Goal: Navigation & Orientation: Find specific page/section

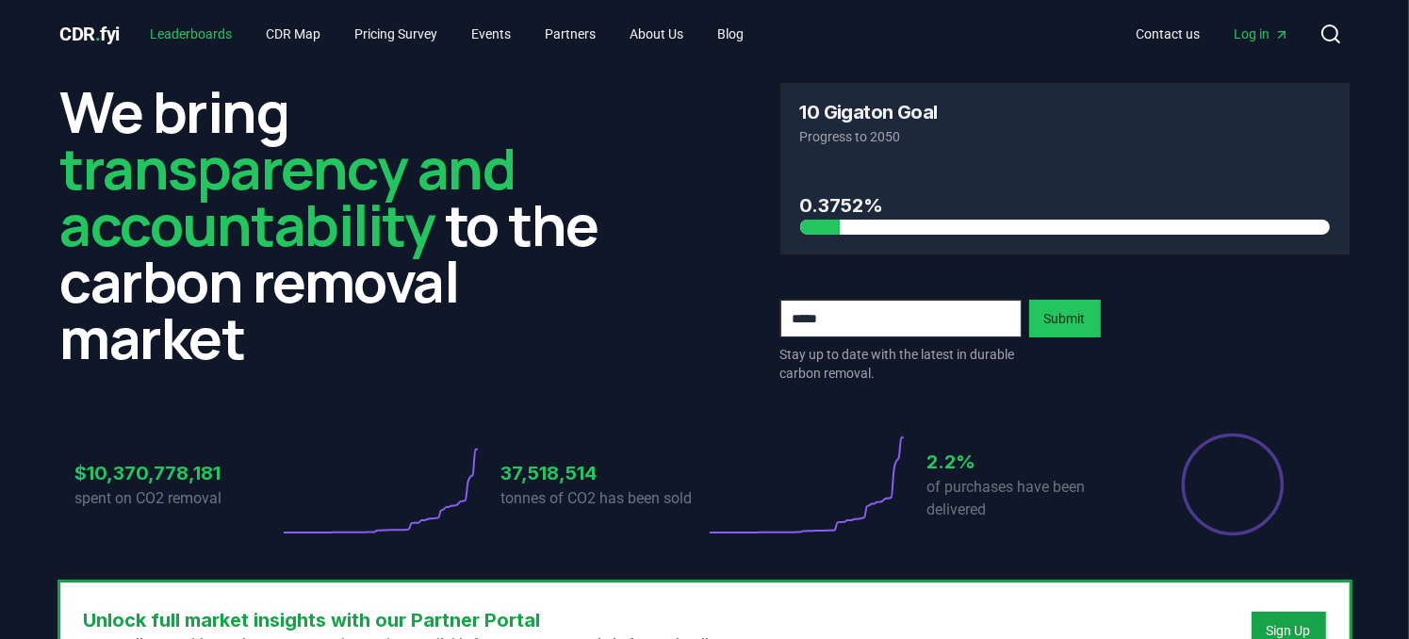
click at [199, 20] on link "Leaderboards" at bounding box center [191, 34] width 112 height 34
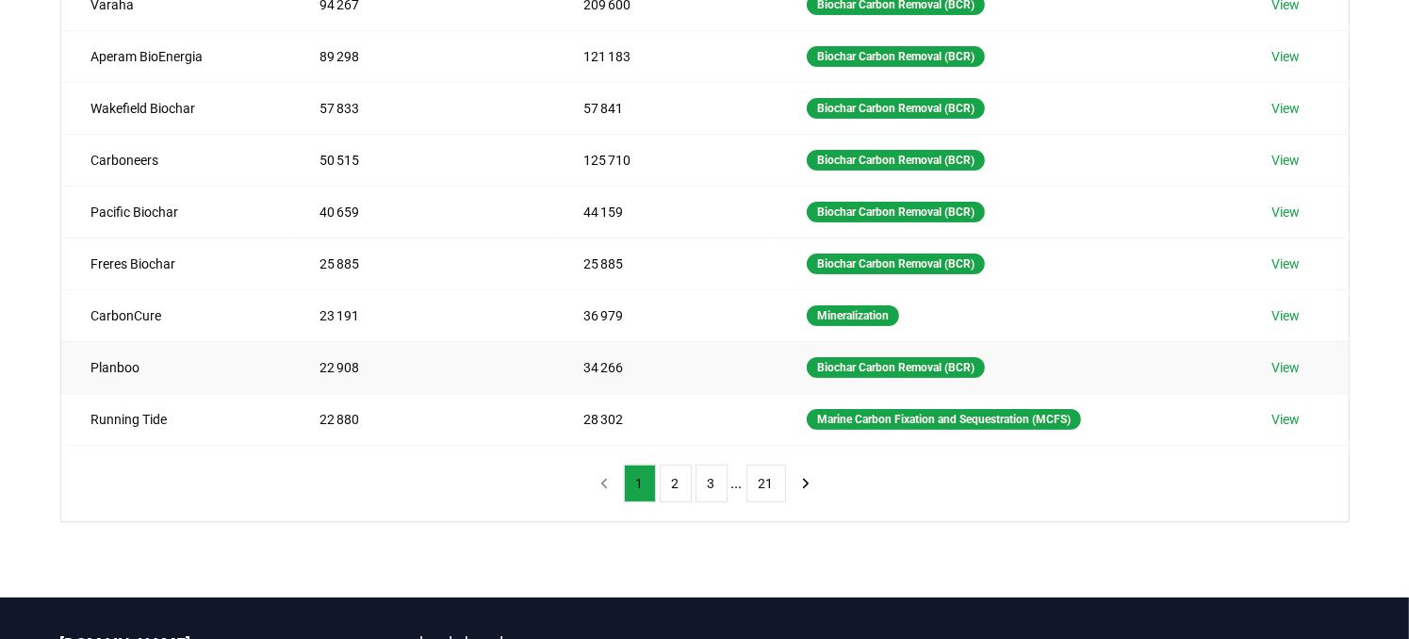
scroll to position [377, 0]
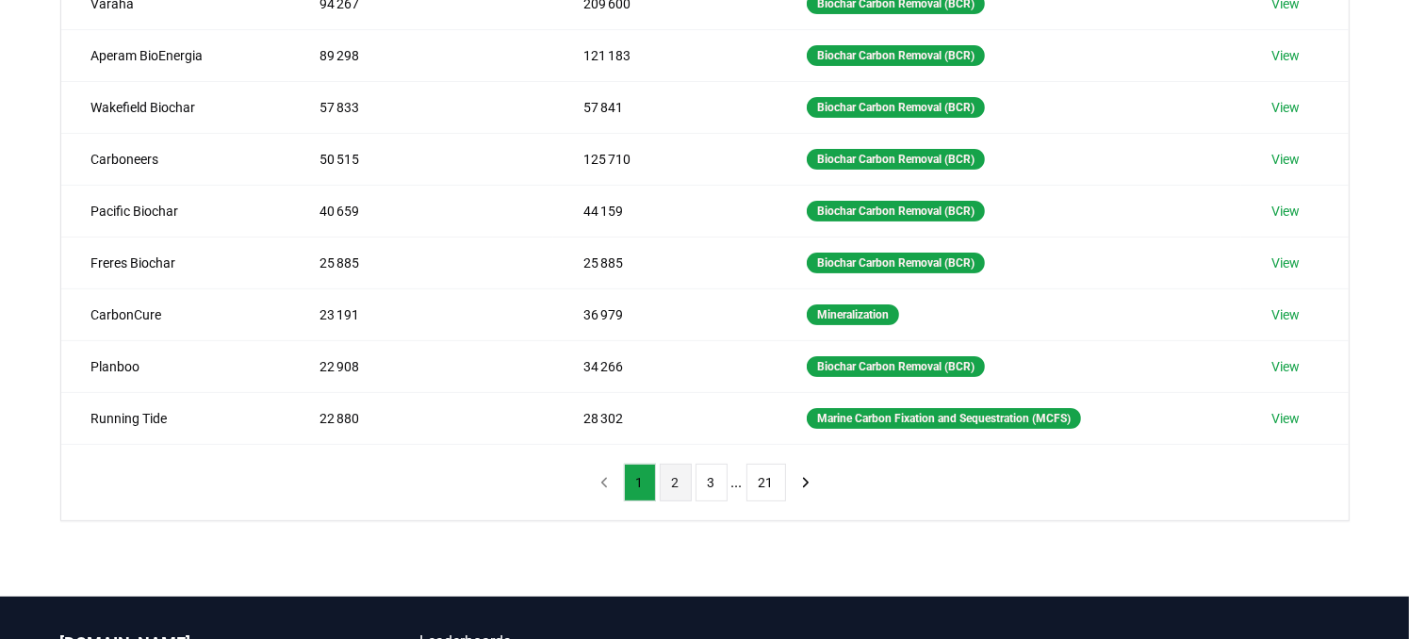
click at [678, 478] on button "2" at bounding box center [676, 483] width 32 height 38
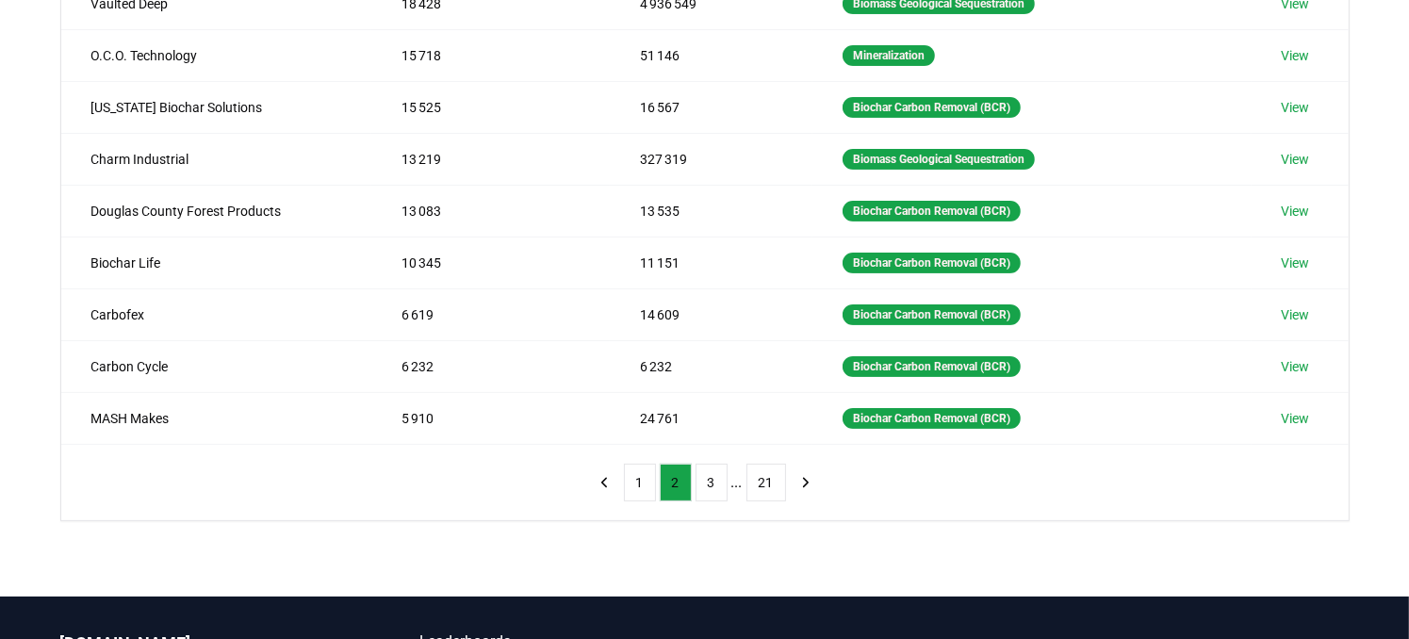
click at [471, 487] on div "Method Name Tonnes Delivered Tonnes Sold Method Gevo, Inc. 18 500 18 500 Bioene…" at bounding box center [704, 166] width 1287 height 708
click at [637, 478] on button "1" at bounding box center [640, 483] width 32 height 38
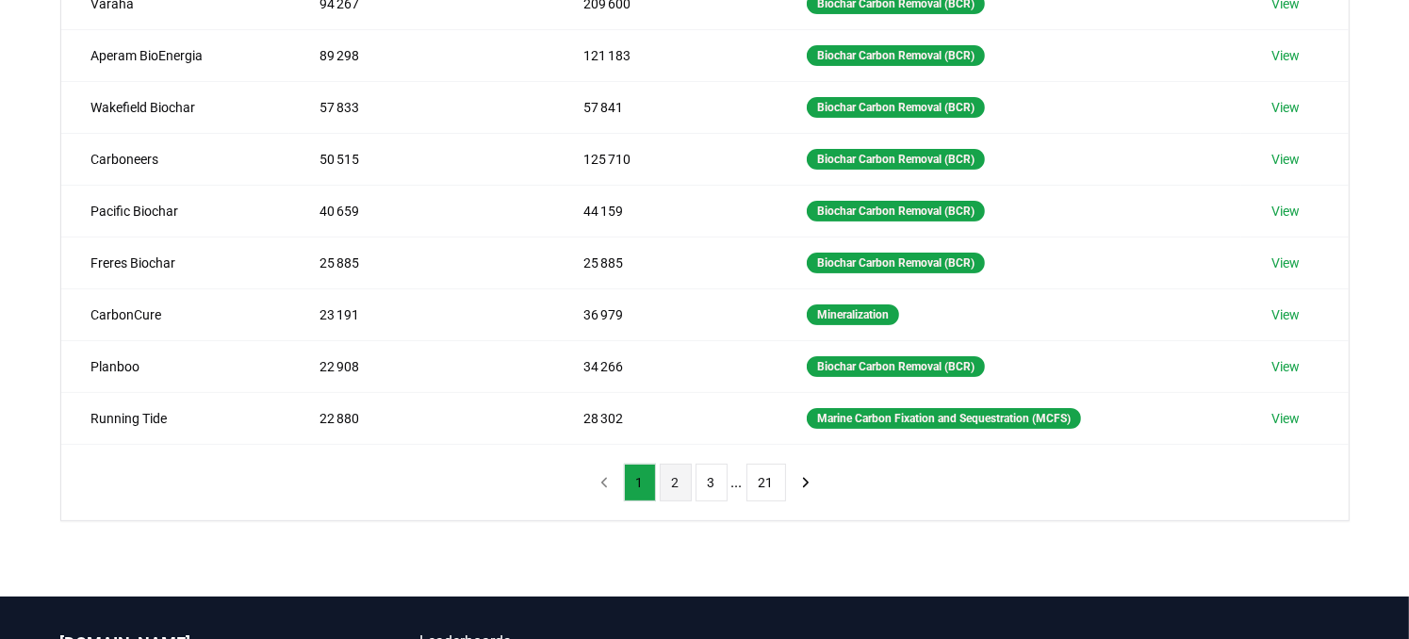
click at [674, 481] on button "2" at bounding box center [676, 483] width 32 height 38
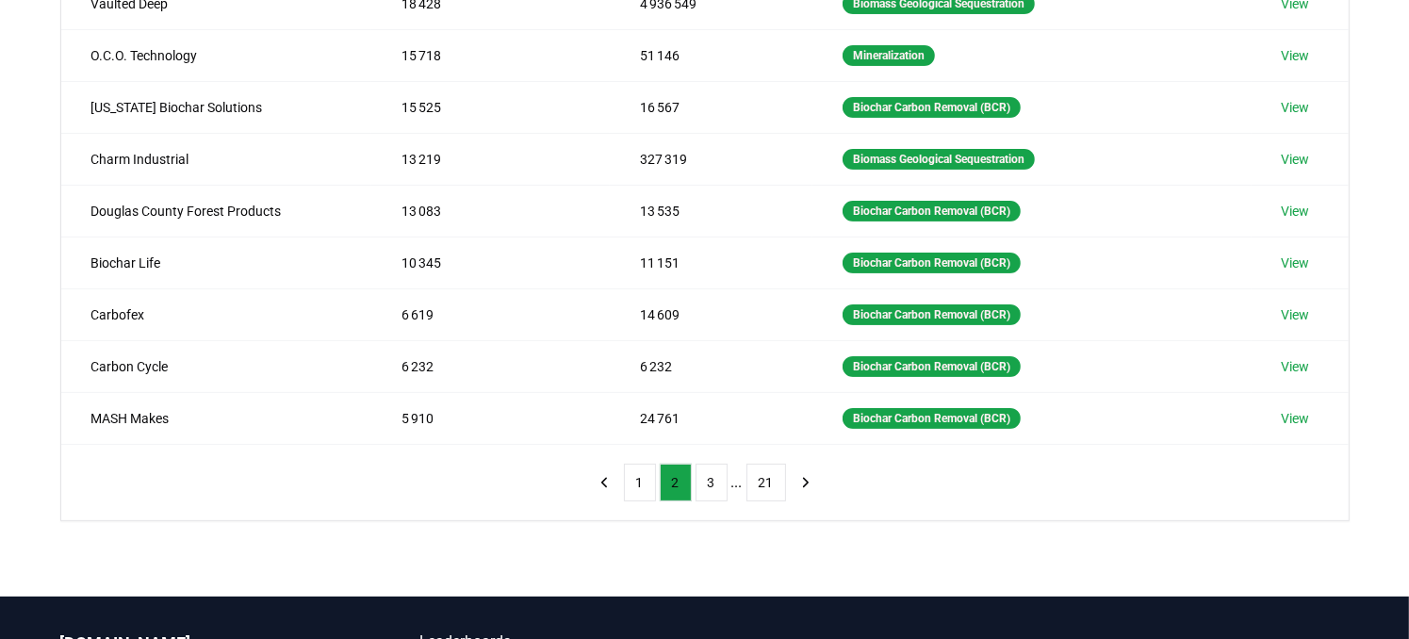
click at [504, 507] on div "Method Name Tonnes Delivered Tonnes Sold Method Gevo, Inc. 18 500 18 500 Bioene…" at bounding box center [704, 166] width 1287 height 708
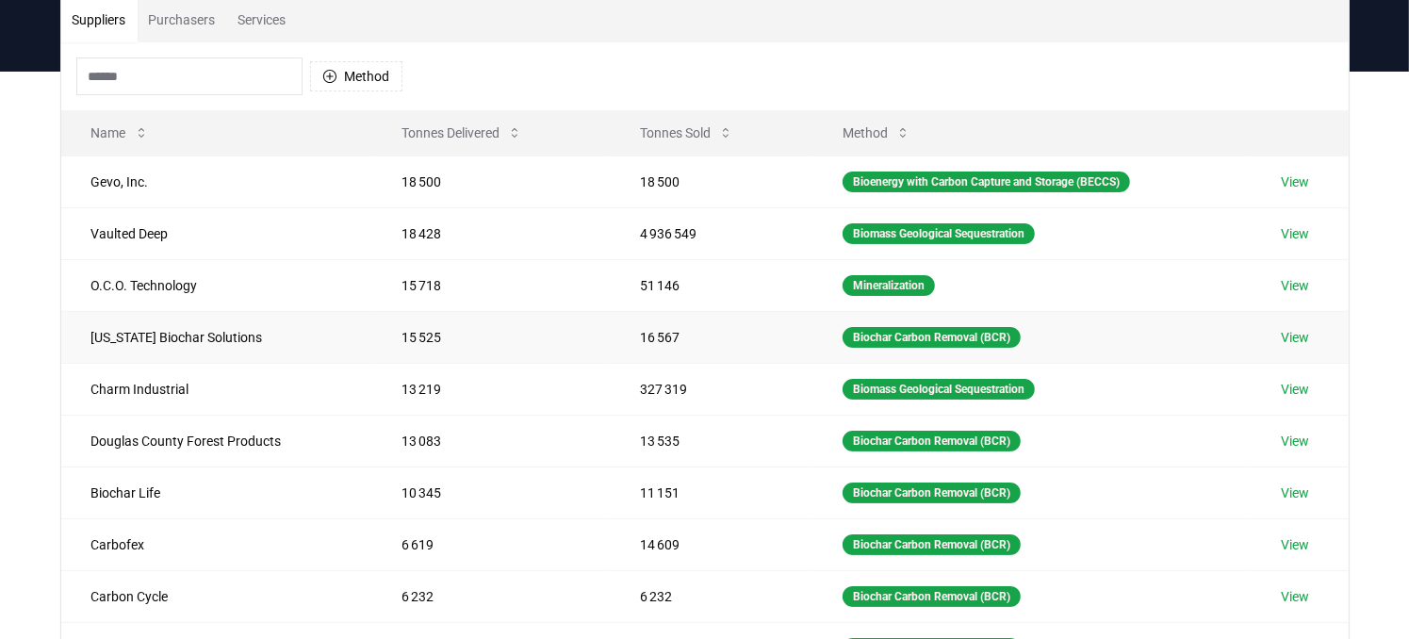
scroll to position [283, 0]
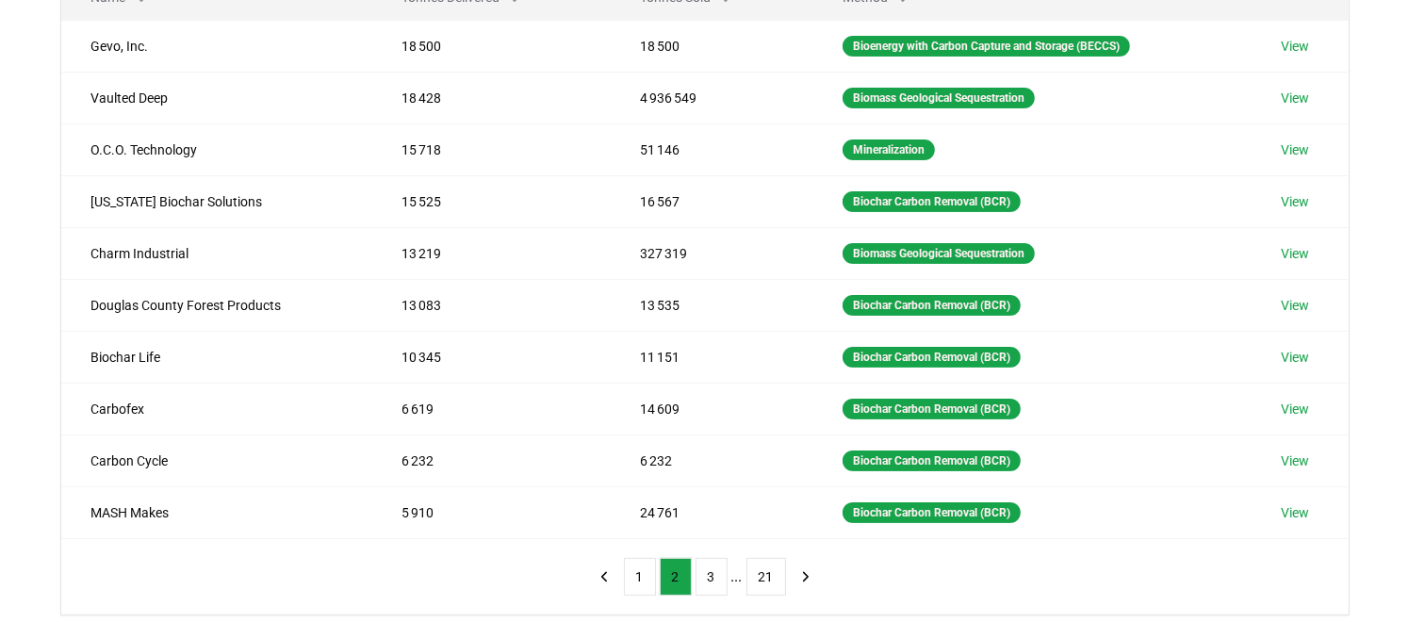
click at [411, 577] on div "Method Name Tonnes Delivered Tonnes Sold Method Gevo, Inc. 18 500 18 500 Bioene…" at bounding box center [704, 261] width 1287 height 708
drag, startPoint x: 411, startPoint y: 577, endPoint x: 384, endPoint y: 575, distance: 26.5
click at [367, 572] on div "Method Name Tonnes Delivered Tonnes Sold Method Gevo, Inc. 18 500 18 500 Bioene…" at bounding box center [704, 261] width 1287 height 708
drag, startPoint x: 366, startPoint y: 568, endPoint x: 344, endPoint y: 570, distance: 21.8
drag, startPoint x: 343, startPoint y: 570, endPoint x: 286, endPoint y: 566, distance: 56.7
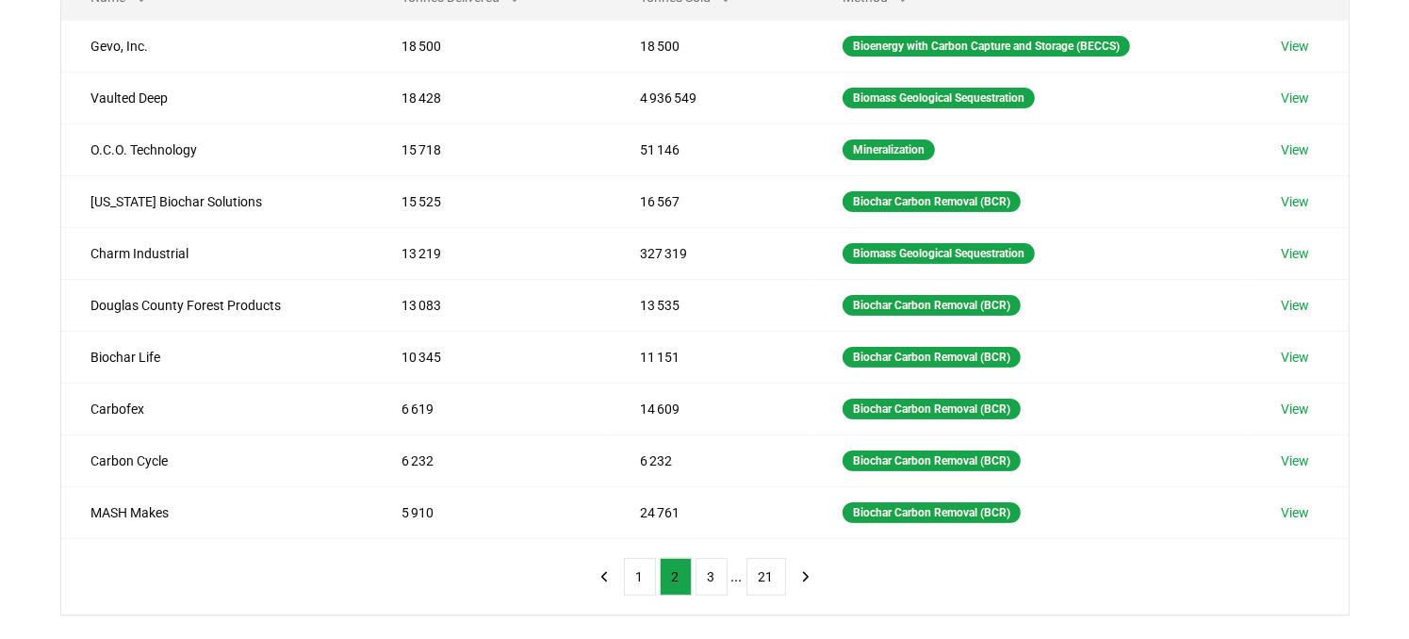
click at [286, 566] on div "Method Name Tonnes Delivered Tonnes Sold Method Gevo, Inc. 18 500 18 500 Bioene…" at bounding box center [704, 261] width 1287 height 708
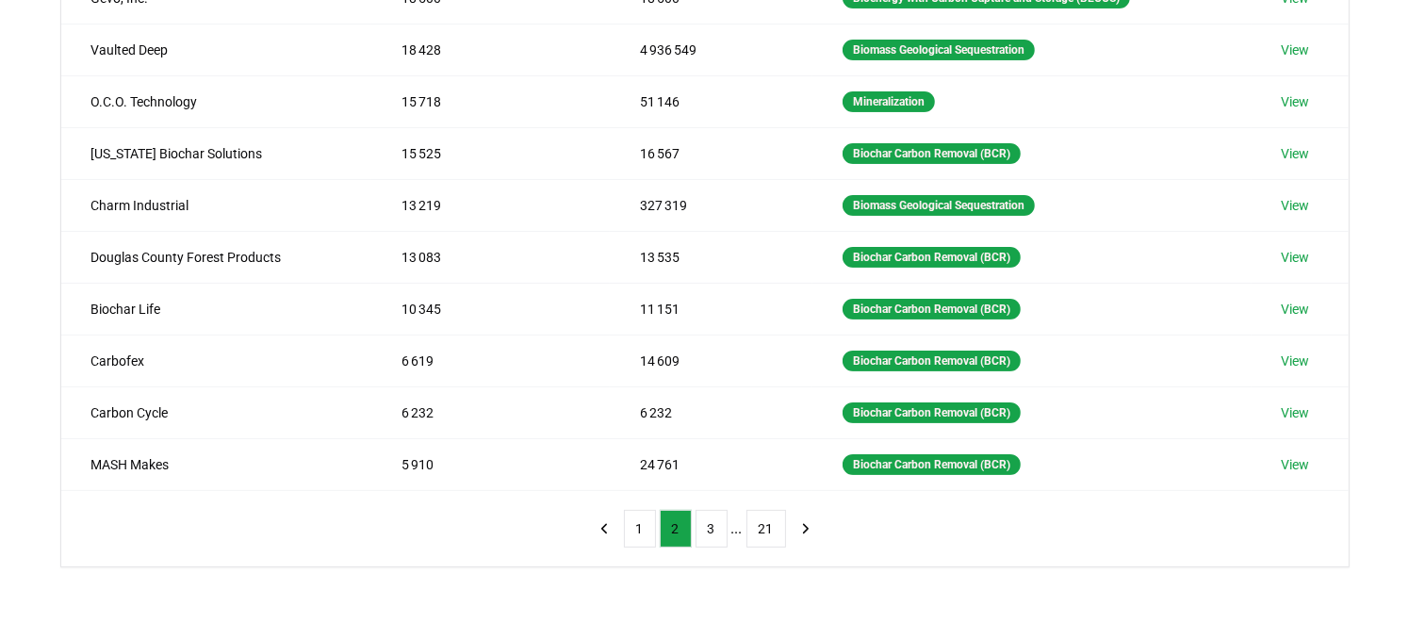
scroll to position [377, 0]
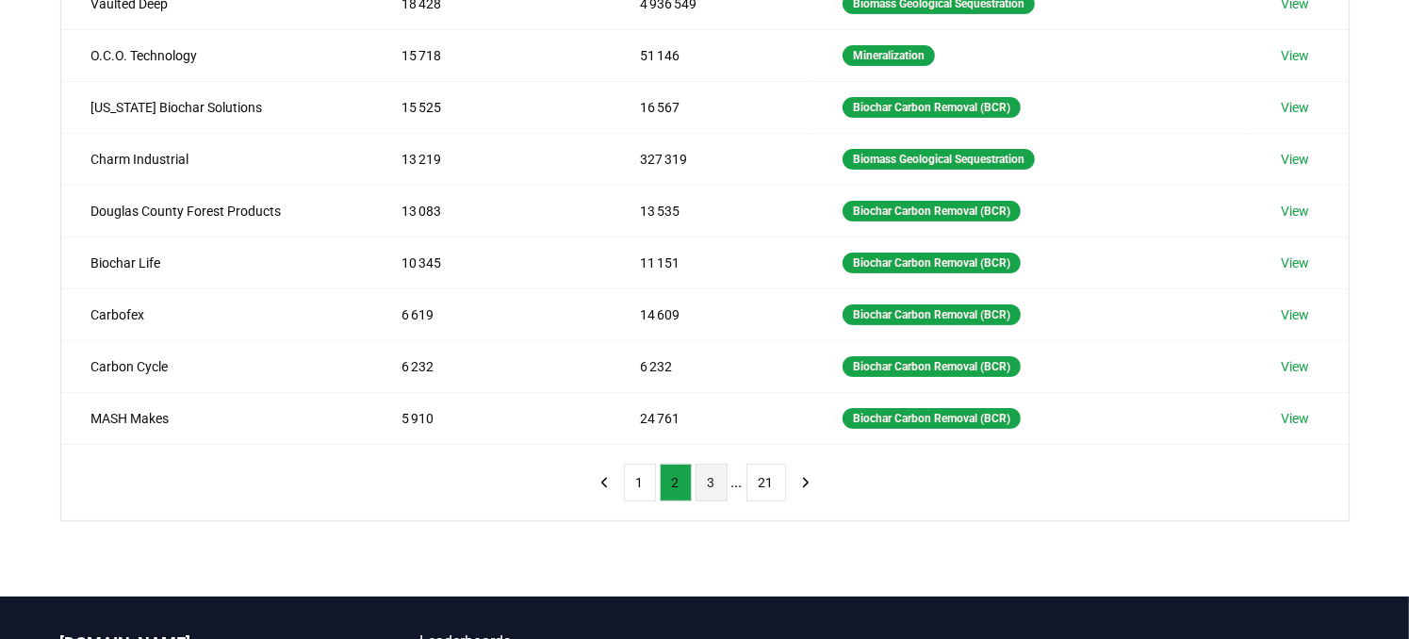
click at [713, 475] on button "3" at bounding box center [711, 483] width 32 height 38
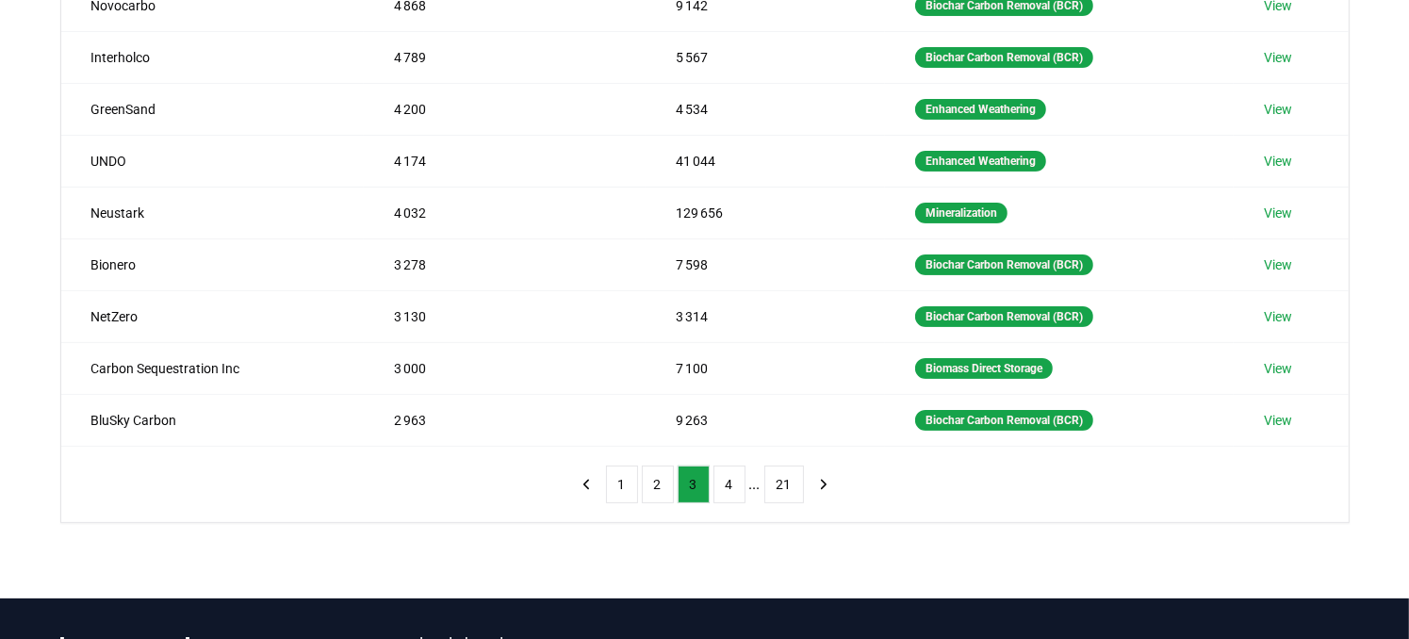
scroll to position [283, 0]
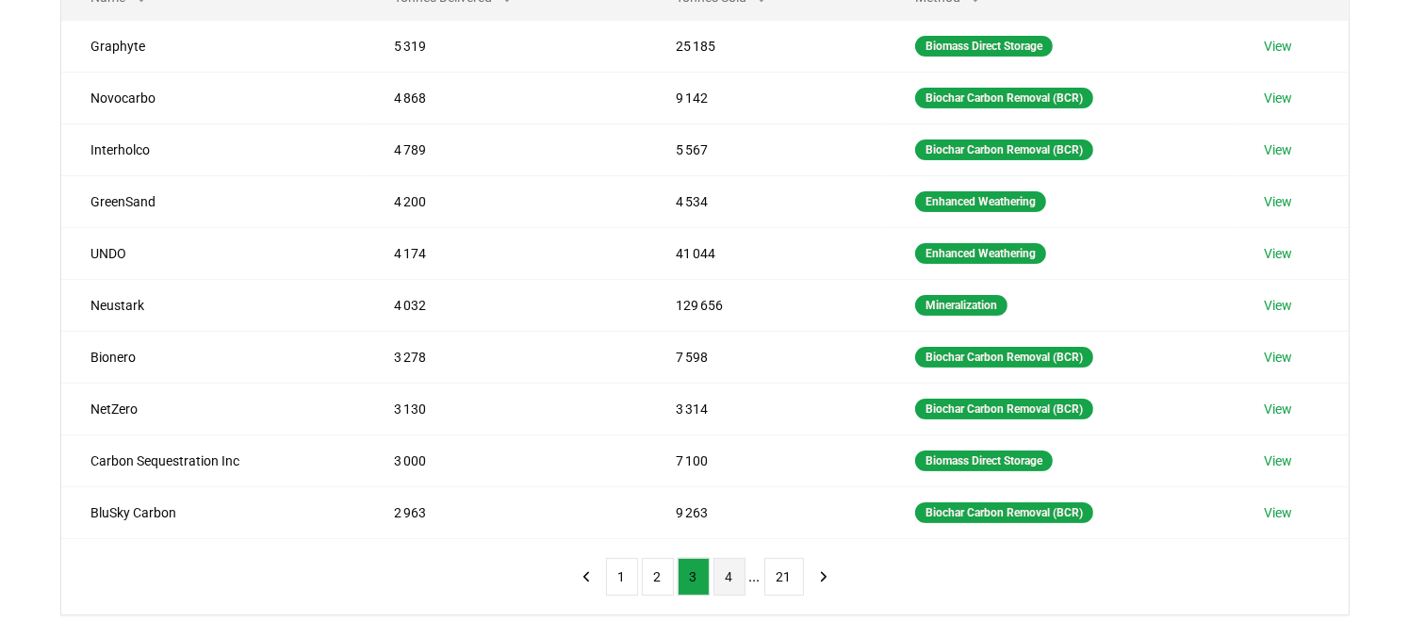
click at [727, 568] on button "4" at bounding box center [729, 577] width 32 height 38
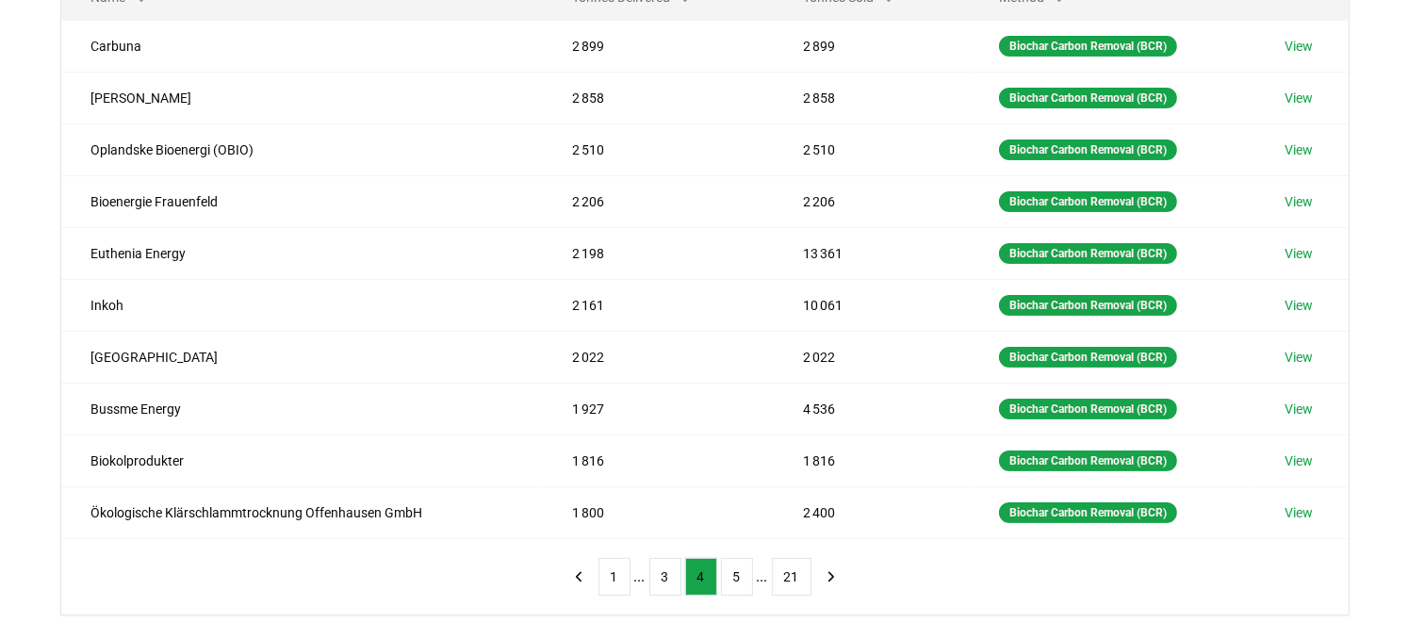
drag, startPoint x: 428, startPoint y: 583, endPoint x: 392, endPoint y: 576, distance: 36.6
drag, startPoint x: 392, startPoint y: 576, endPoint x: 350, endPoint y: 570, distance: 42.8
click at [350, 570] on div "Method Name Tonnes Delivered Tonnes Sold Method Carbuna 2 899 2 899 Biochar Car…" at bounding box center [704, 261] width 1287 height 708
